Goal: Task Accomplishment & Management: Manage account settings

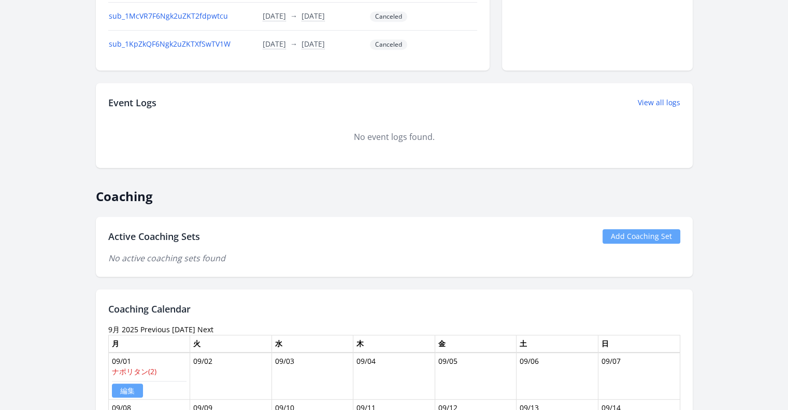
scroll to position [622, 0]
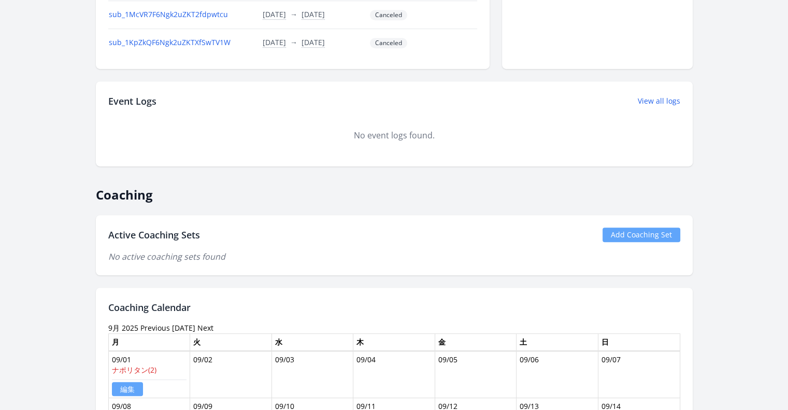
click at [626, 228] on link "Add Coaching Set" at bounding box center [642, 235] width 78 height 15
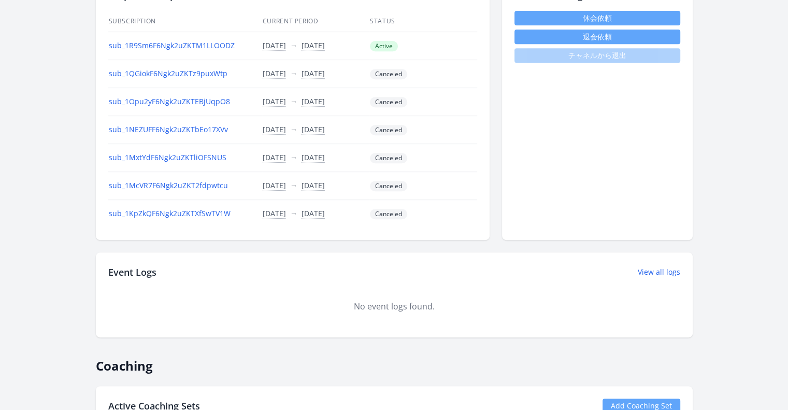
scroll to position [311, 0]
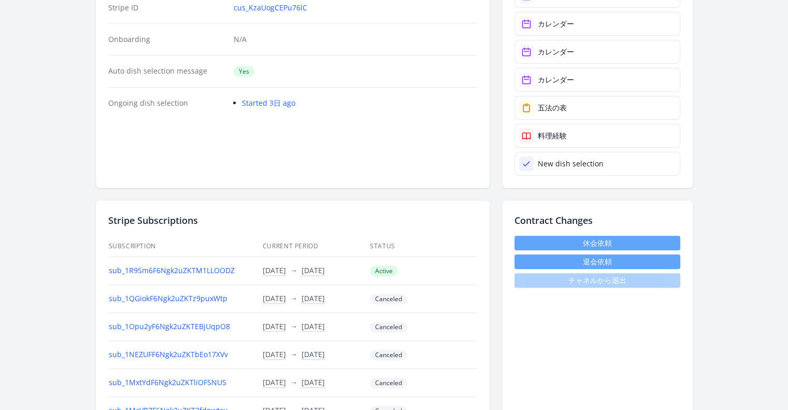
scroll to position [156, 0]
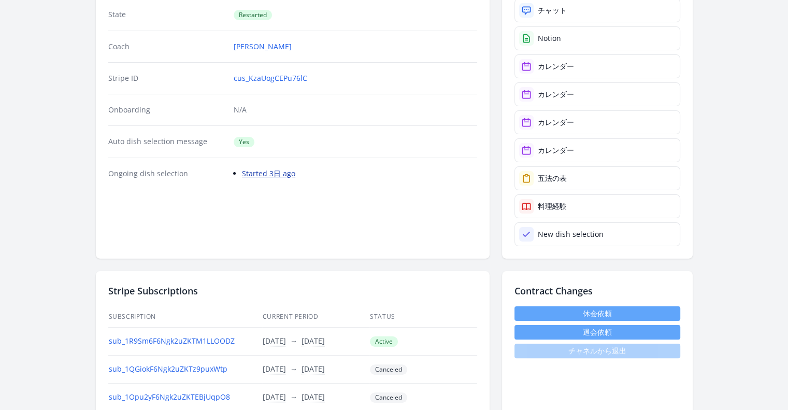
click at [259, 174] on link "Started 3日 ago" at bounding box center [268, 173] width 53 height 10
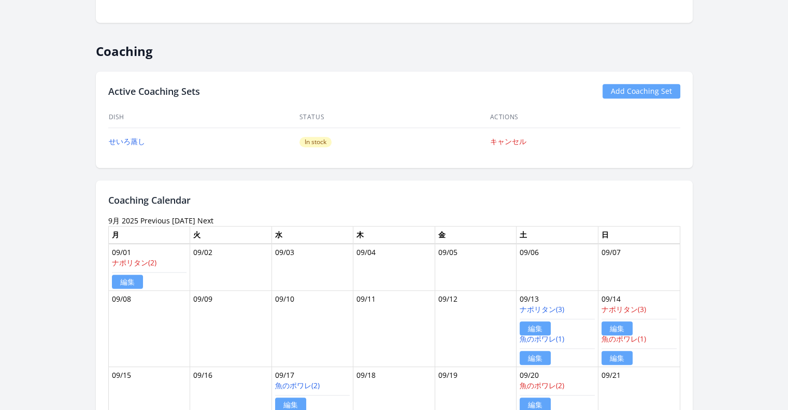
scroll to position [778, 0]
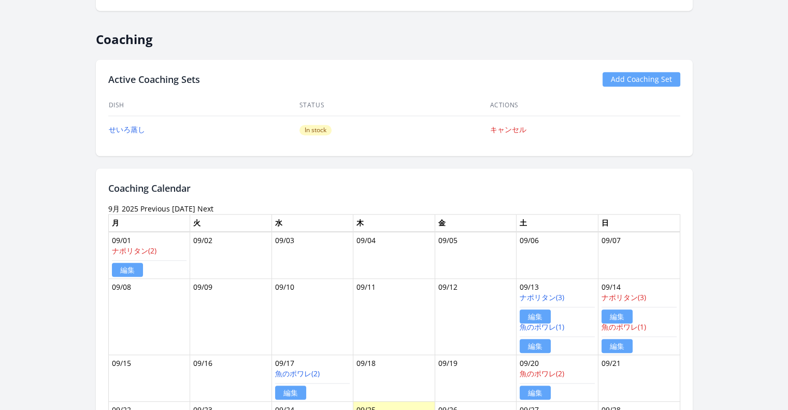
click at [629, 78] on link "Add Coaching Set" at bounding box center [642, 79] width 78 height 15
click at [633, 73] on link "Add Coaching Set" at bounding box center [642, 79] width 78 height 15
click at [654, 72] on link "Add Coaching Set" at bounding box center [642, 79] width 78 height 15
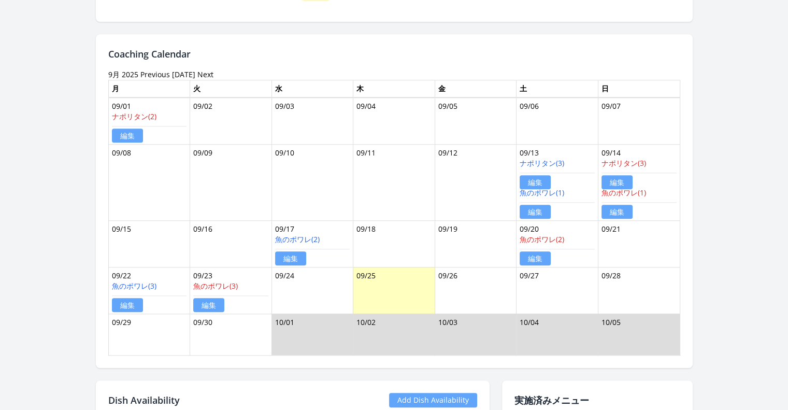
scroll to position [1089, 0]
